Goal: Transaction & Acquisition: Purchase product/service

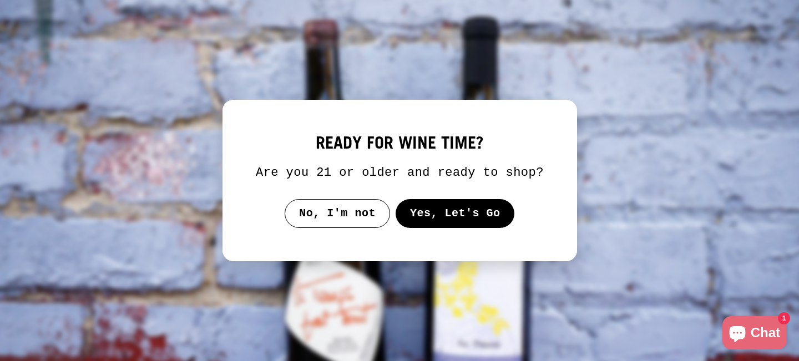
click at [408, 224] on button "Yes, Let's Go" at bounding box center [454, 213] width 119 height 29
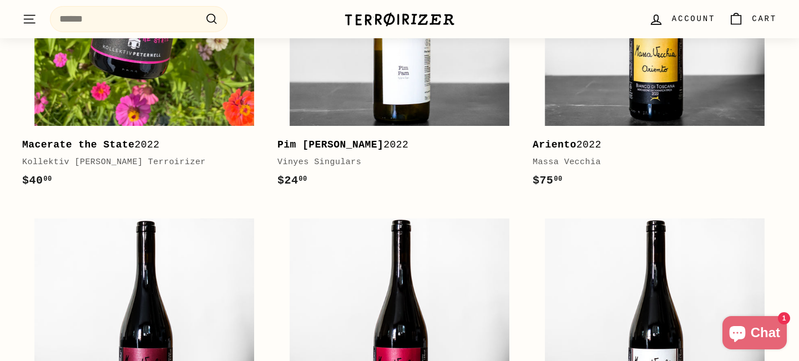
scroll to position [416, 0]
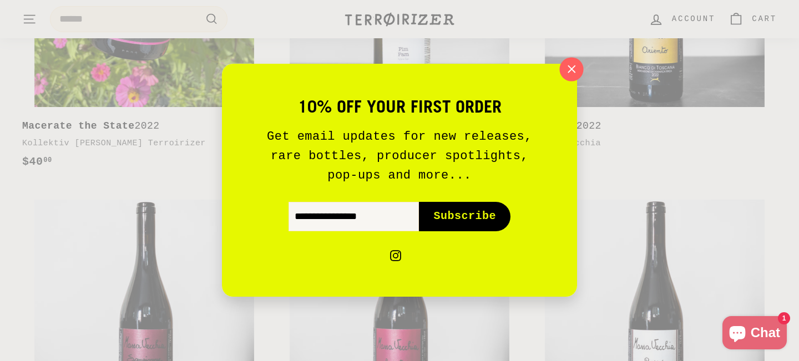
click at [567, 75] on icon "button" at bounding box center [571, 69] width 17 height 17
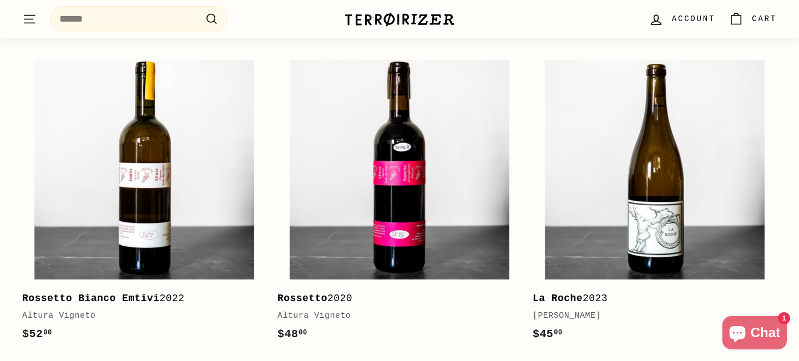
scroll to position [880, 0]
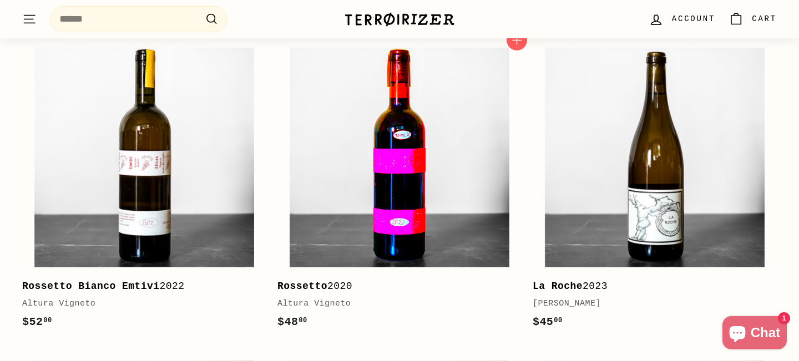
click at [422, 156] on img at bounding box center [400, 158] width 220 height 220
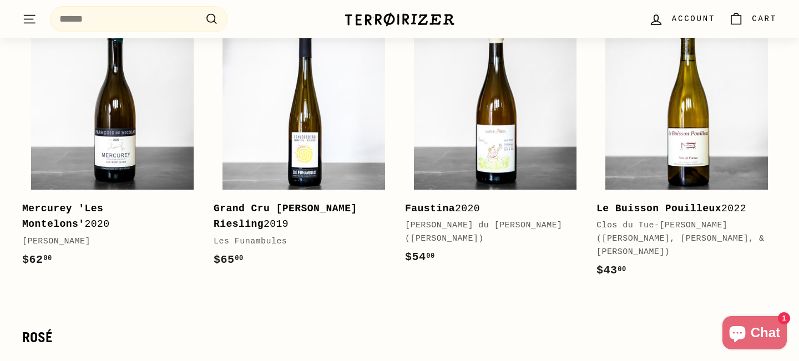
scroll to position [2843, 0]
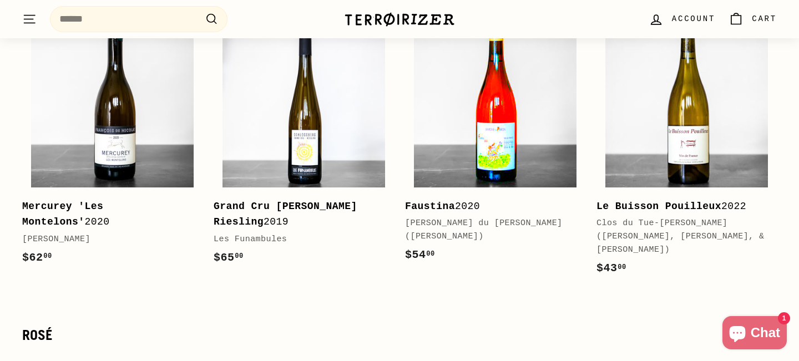
click at [447, 166] on img at bounding box center [495, 106] width 163 height 163
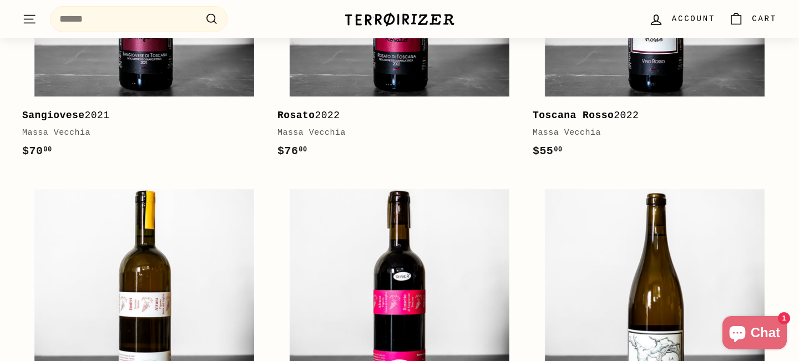
scroll to position [0, 0]
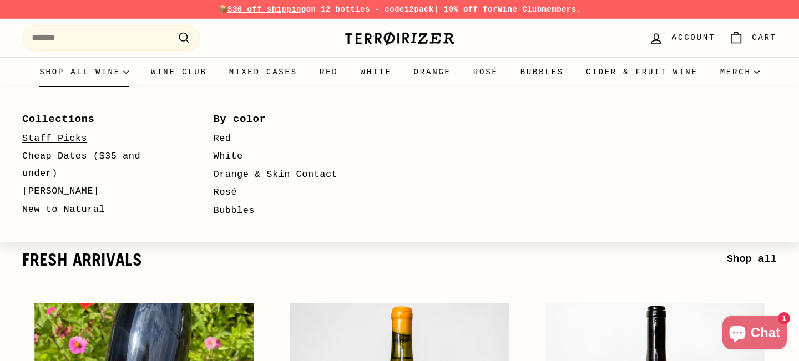
click at [73, 133] on link "Staff Picks" at bounding box center [101, 139] width 159 height 18
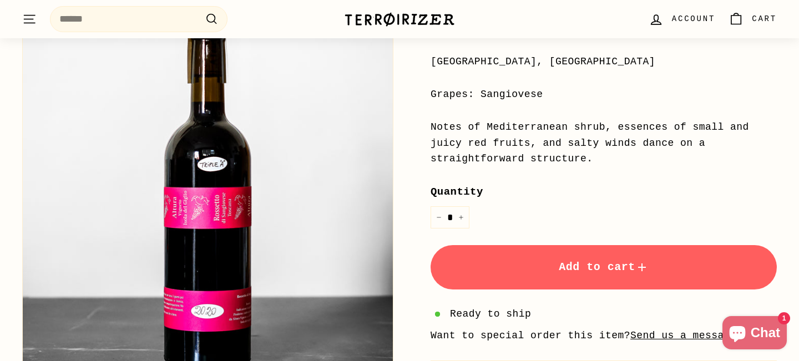
scroll to position [317, 0]
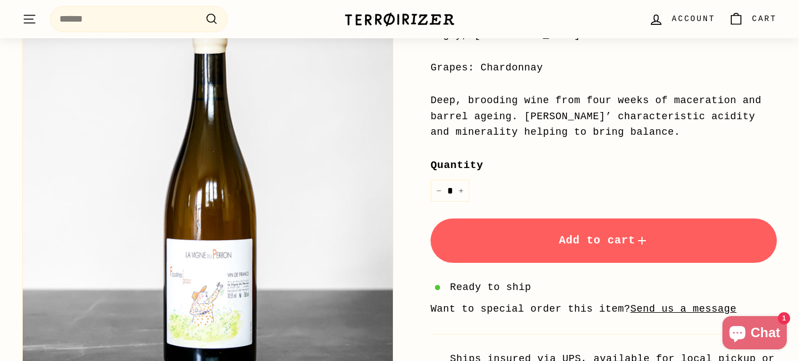
scroll to position [326, 0]
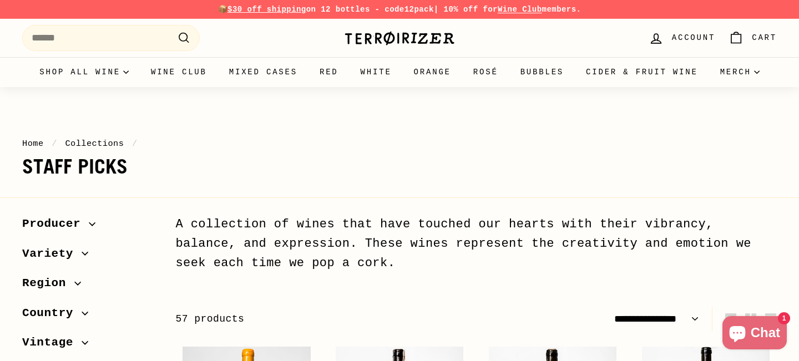
select select "**********"
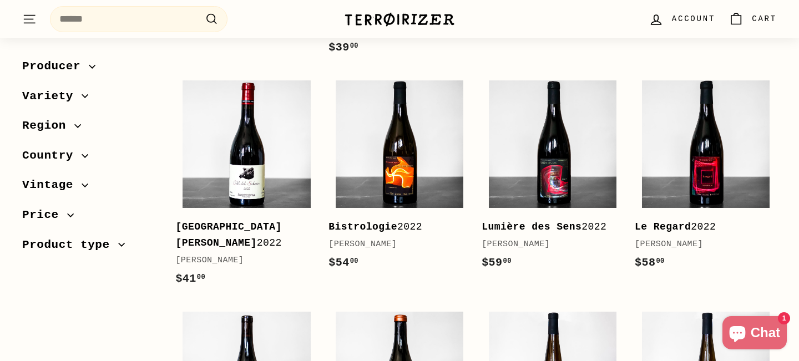
scroll to position [1623, 0]
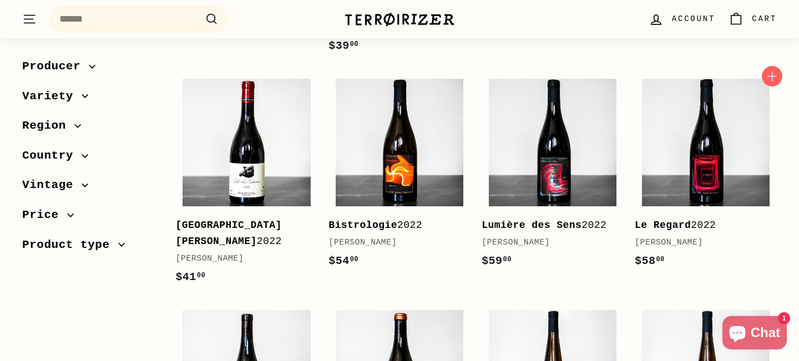
click at [661, 217] on div "Le Regard 2022" at bounding box center [700, 225] width 131 height 16
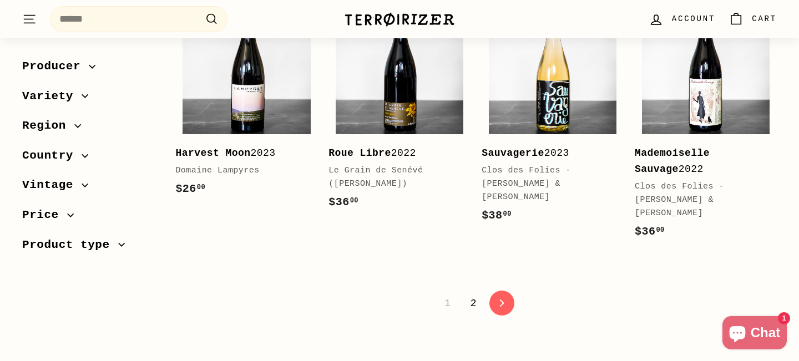
scroll to position [2373, 0]
click at [507, 289] on link "icon-chevron Next" at bounding box center [501, 302] width 27 height 27
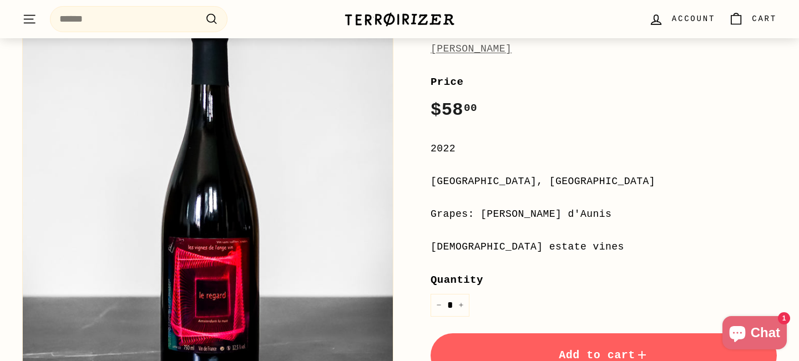
scroll to position [219, 0]
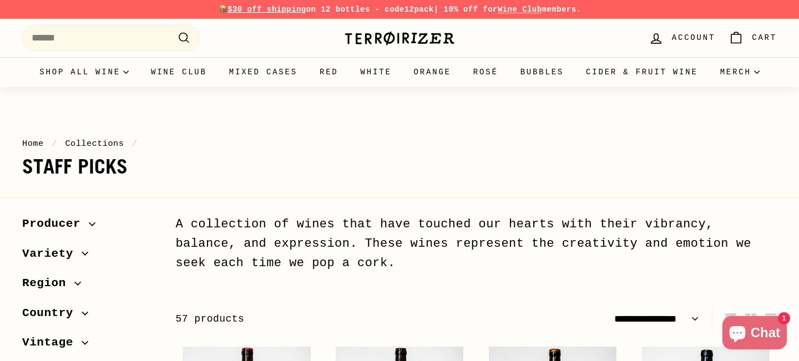
select select "**********"
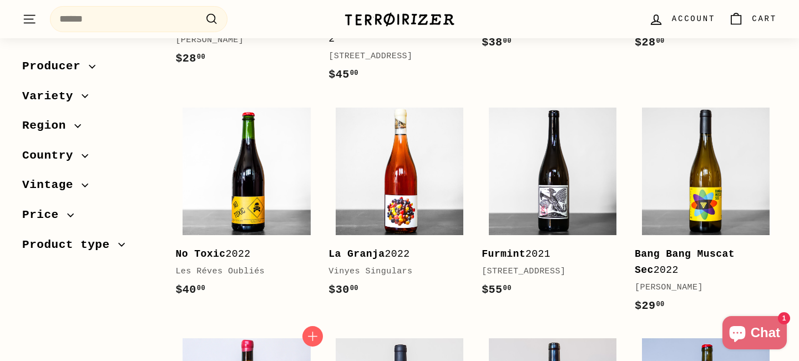
scroll to position [724, 0]
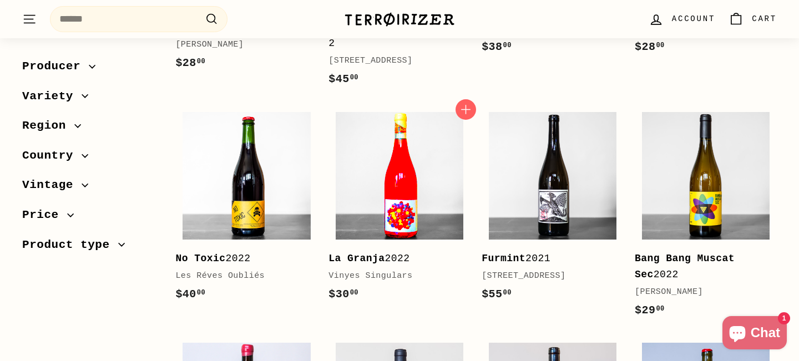
click at [387, 166] on img at bounding box center [400, 176] width 128 height 128
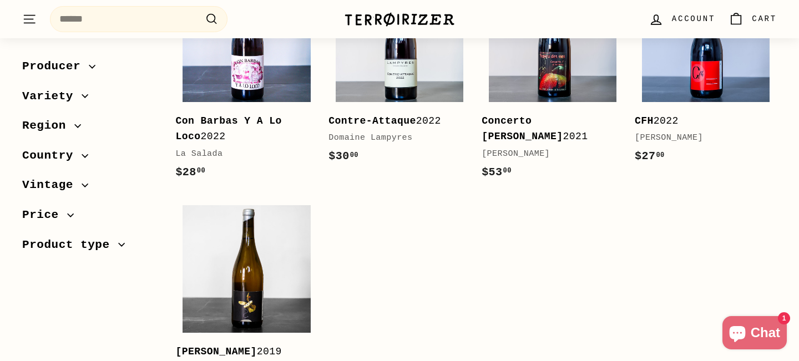
scroll to position [1292, 0]
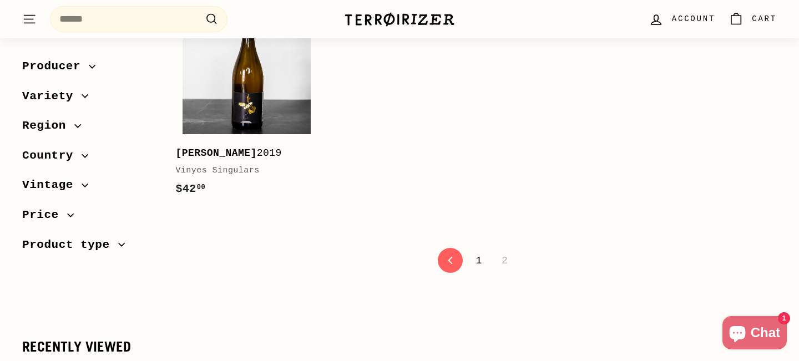
click at [503, 257] on span "2" at bounding box center [504, 260] width 19 height 19
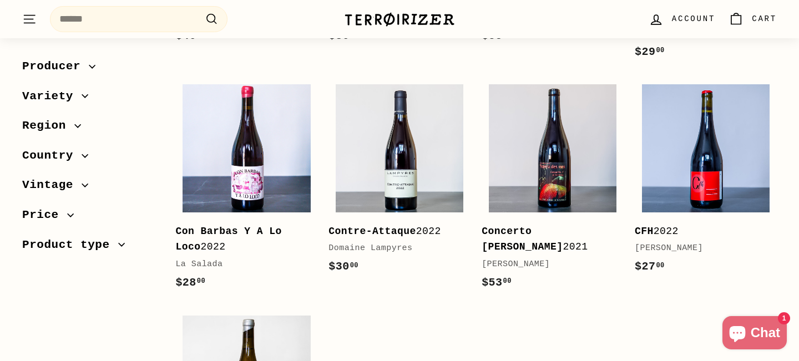
scroll to position [981, 0]
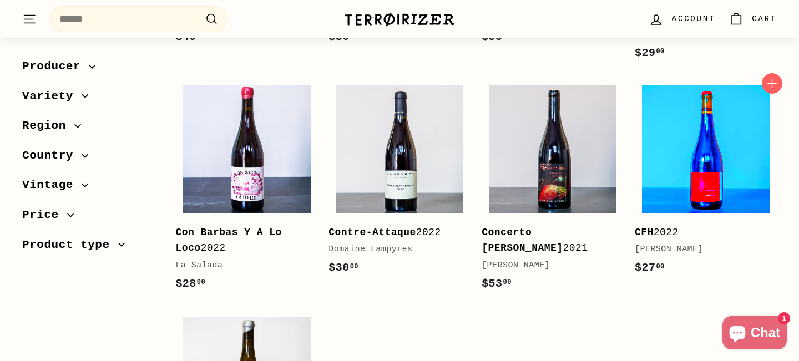
click at [688, 159] on img at bounding box center [706, 149] width 128 height 128
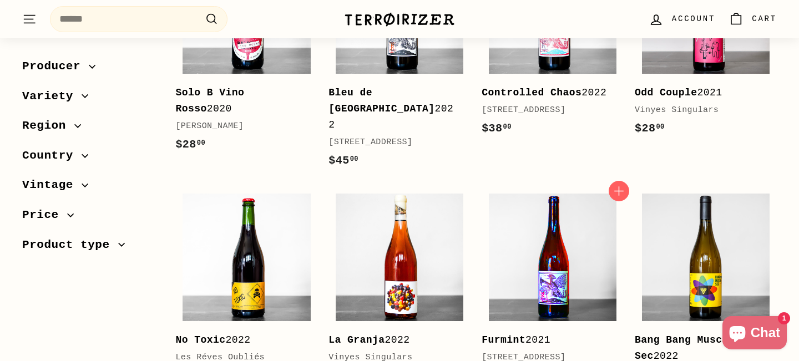
scroll to position [710, 0]
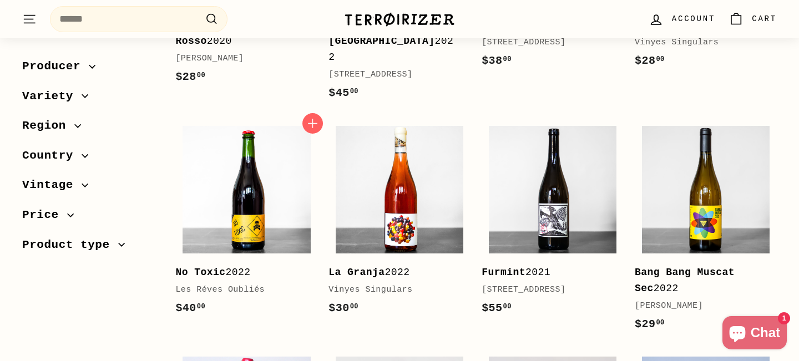
click at [314, 203] on link "No Toxic 2022 Les Réves Oubliés $40 00 $40.00" at bounding box center [246, 224] width 142 height 210
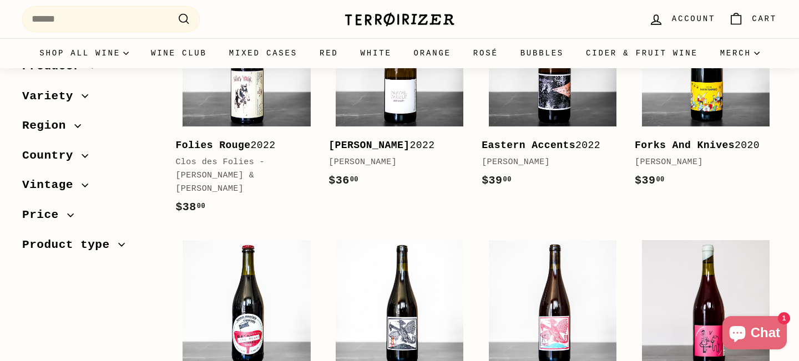
scroll to position [0, 0]
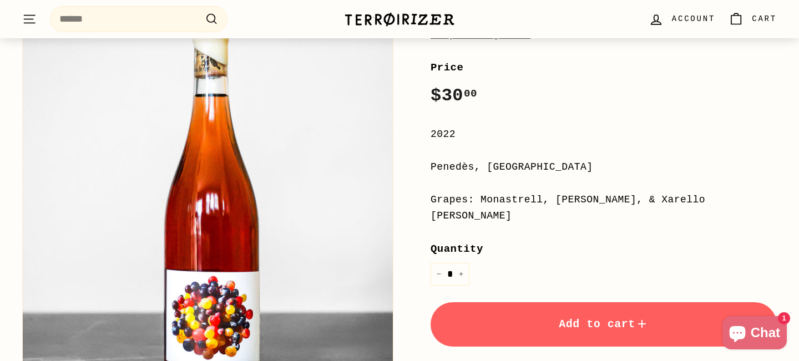
scroll to position [217, 0]
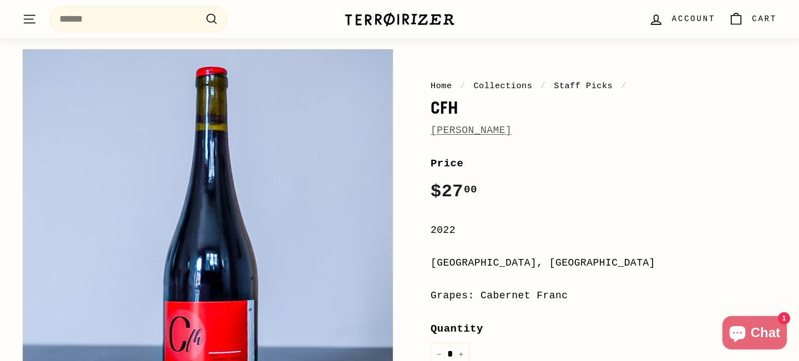
scroll to position [93, 0]
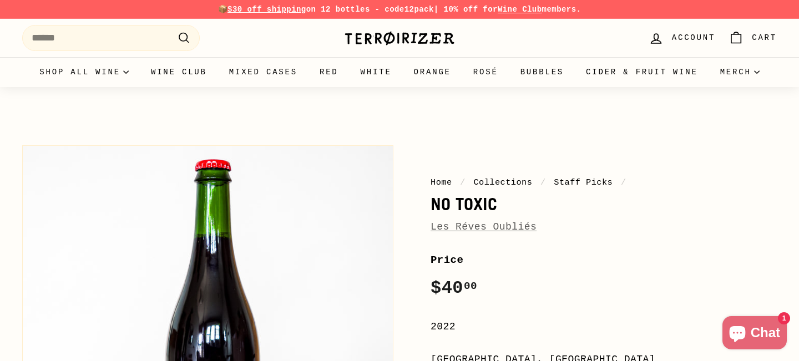
click at [285, 202] on button "Zoom" at bounding box center [208, 331] width 370 height 370
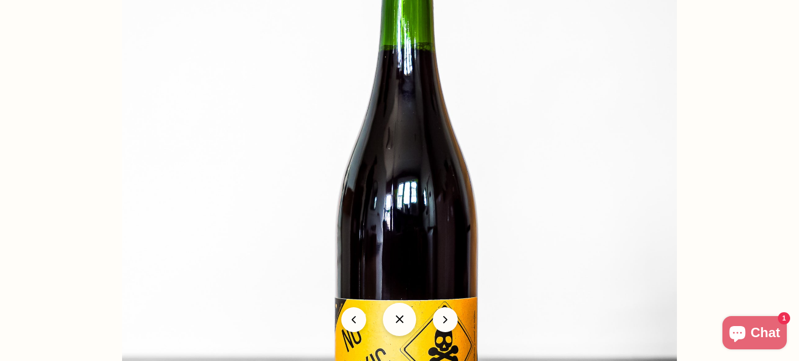
click at [285, 202] on img at bounding box center [399, 190] width 555 height 555
